Goal: Task Accomplishment & Management: Complete application form

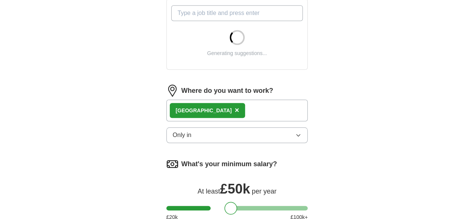
scroll to position [300, 0]
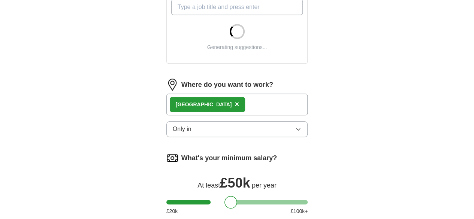
click at [186, 121] on button "Only in" at bounding box center [237, 129] width 142 height 16
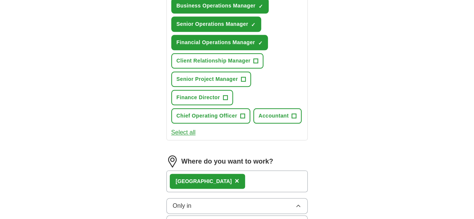
scroll to position [387, 0]
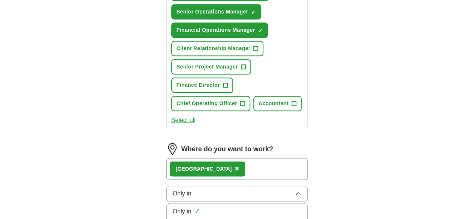
click at [194, 206] on span "✓" at bounding box center [197, 211] width 6 height 10
click at [179, 186] on button "Only in" at bounding box center [237, 194] width 142 height 16
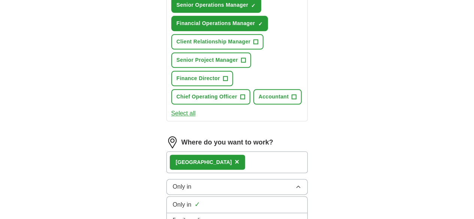
scroll to position [379, 0]
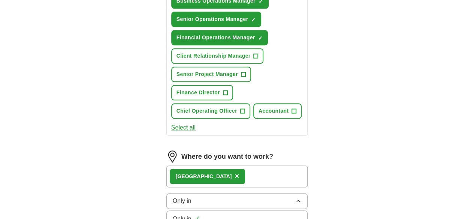
click at [234, 172] on span "×" at bounding box center [236, 176] width 4 height 8
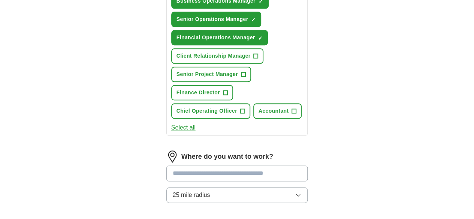
click at [188, 165] on input at bounding box center [237, 173] width 142 height 16
click at [166, 151] on div "Where do you want to work? ****** 25 mile radius" at bounding box center [237, 180] width 142 height 58
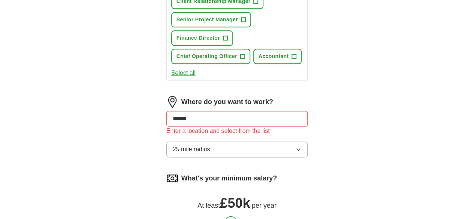
scroll to position [429, 0]
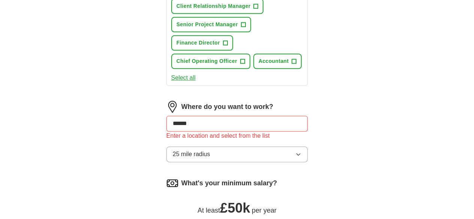
click at [188, 116] on input "******" at bounding box center [237, 124] width 142 height 16
drag, startPoint x: 191, startPoint y: 72, endPoint x: 140, endPoint y: 79, distance: 51.5
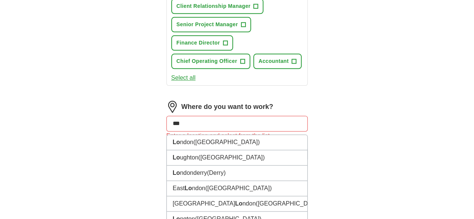
type input "****"
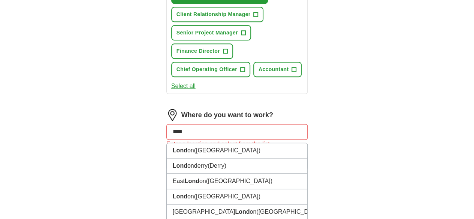
scroll to position [417, 0]
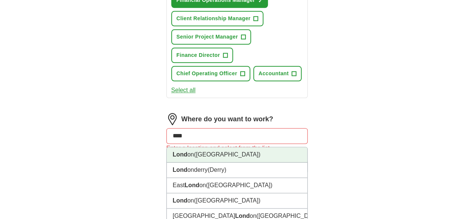
drag, startPoint x: 177, startPoint y: 97, endPoint x: 162, endPoint y: 100, distance: 16.1
click at [194, 151] on span "([GEOGRAPHIC_DATA])" at bounding box center [227, 154] width 66 height 6
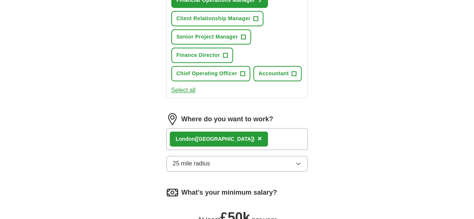
click at [173, 159] on span "25 mile radius" at bounding box center [191, 163] width 37 height 9
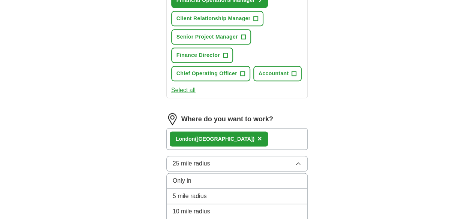
click at [173, 176] on span "Only in" at bounding box center [182, 180] width 19 height 9
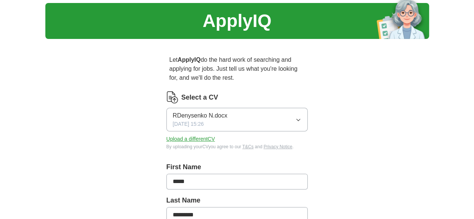
scroll to position [0, 0]
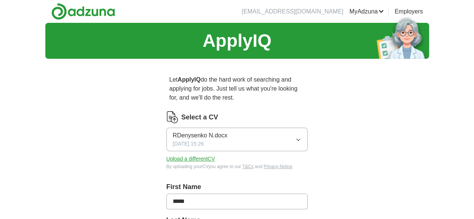
click at [62, 19] on img at bounding box center [83, 11] width 64 height 17
